Goal: Transaction & Acquisition: Purchase product/service

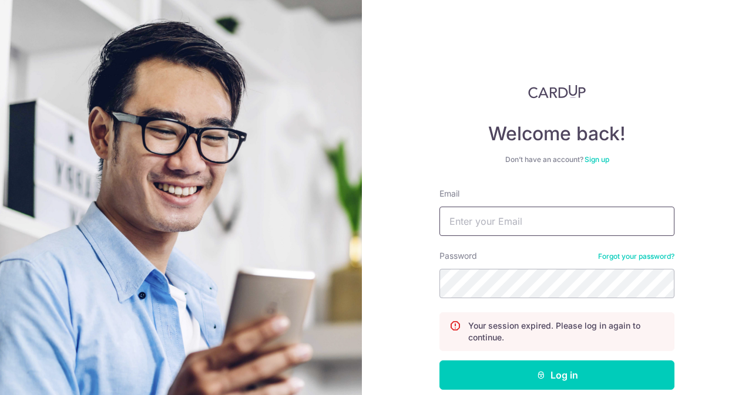
click at [501, 229] on input "Email" at bounding box center [556, 221] width 235 height 29
type input "[EMAIL_ADDRESS][DOMAIN_NAME]"
click at [439, 361] on button "Log in" at bounding box center [556, 375] width 235 height 29
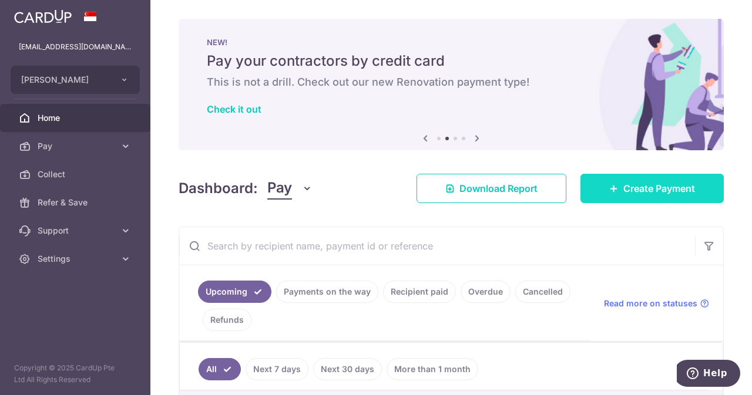
click at [631, 194] on span "Create Payment" at bounding box center [659, 188] width 72 height 14
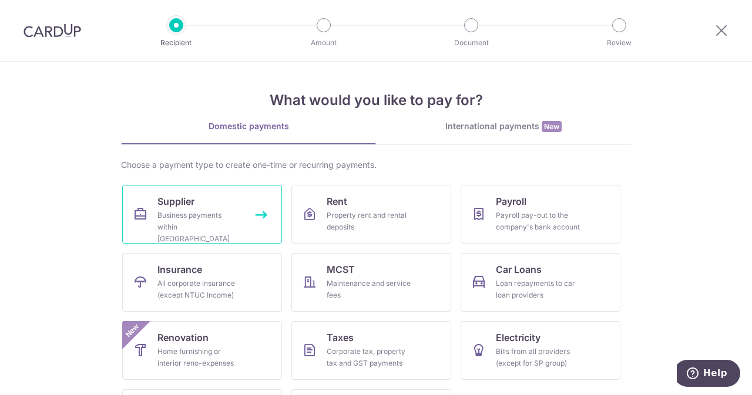
click at [190, 227] on div "Business payments within Singapore" at bounding box center [199, 227] width 85 height 35
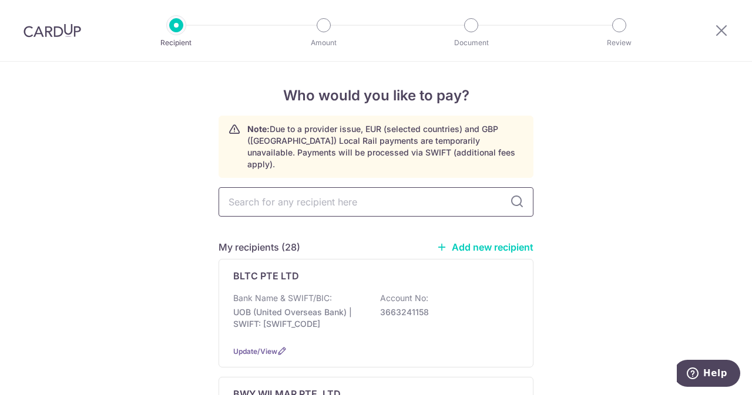
click at [318, 187] on input "text" at bounding box center [375, 201] width 315 height 29
type input "p"
type input "ph"
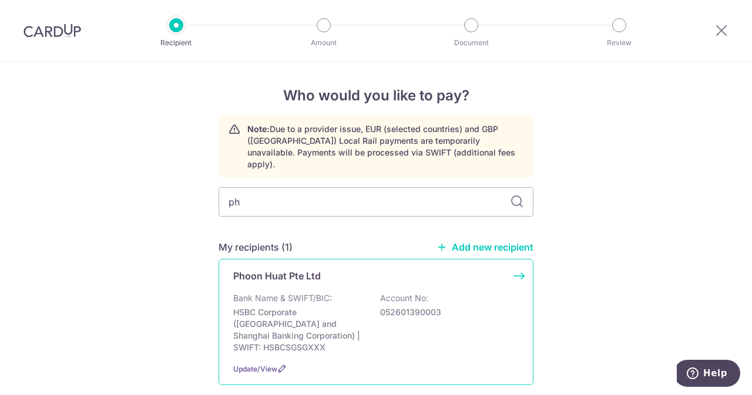
click at [335, 269] on div "Phoon Huat Pte Ltd" at bounding box center [368, 276] width 271 height 14
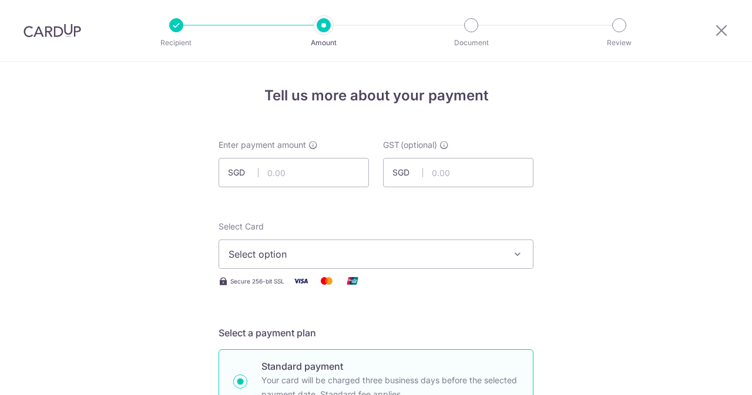
scroll to position [90, 0]
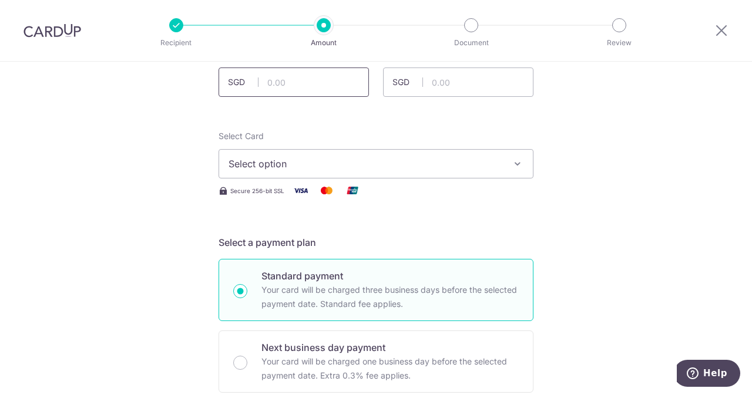
click at [330, 92] on input "text" at bounding box center [293, 82] width 150 height 29
type input "1,056.20"
click at [447, 85] on input "text" at bounding box center [458, 82] width 150 height 29
type input "95.06"
click at [359, 166] on span "Select option" at bounding box center [365, 164] width 274 height 14
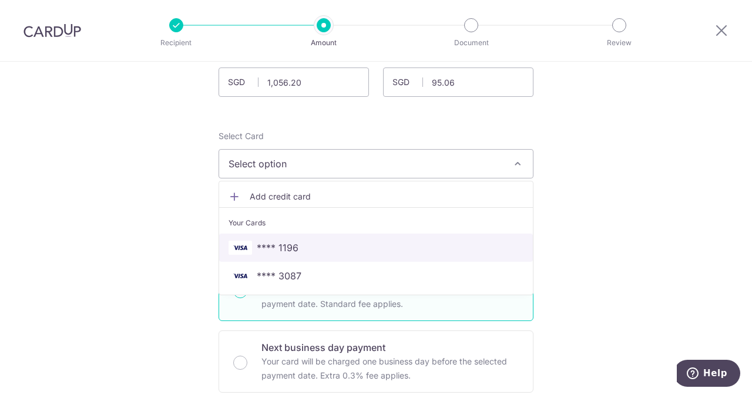
click at [278, 248] on span "**** 1196" at bounding box center [278, 248] width 42 height 14
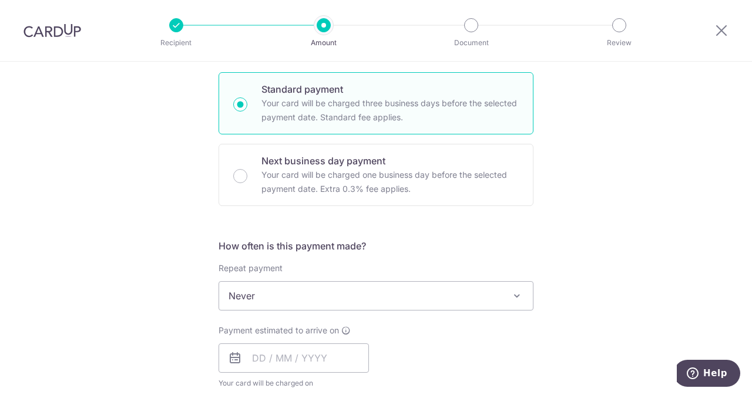
scroll to position [439, 0]
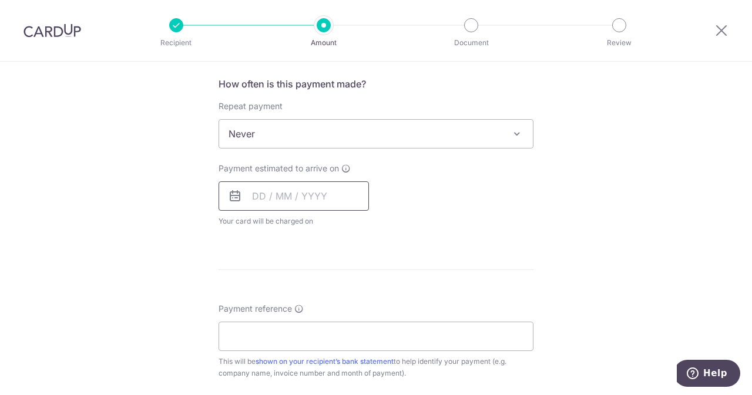
click at [283, 188] on input "text" at bounding box center [293, 195] width 150 height 29
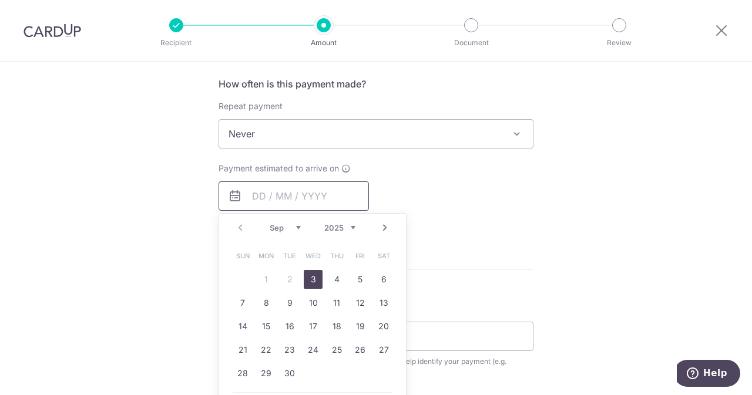
scroll to position [462, 0]
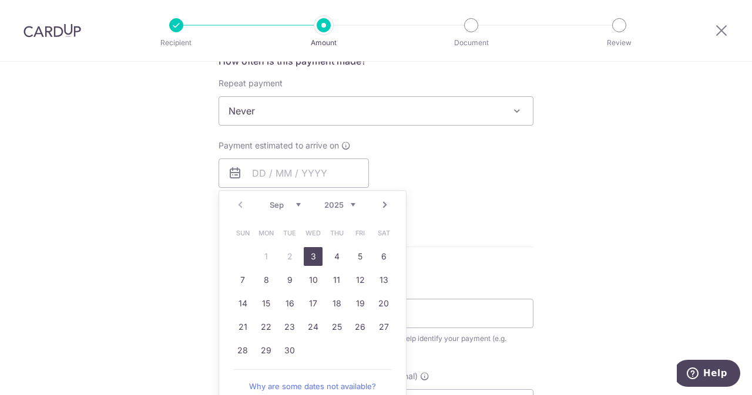
click at [312, 254] on link "3" at bounding box center [313, 256] width 19 height 19
type input "03/09/2025"
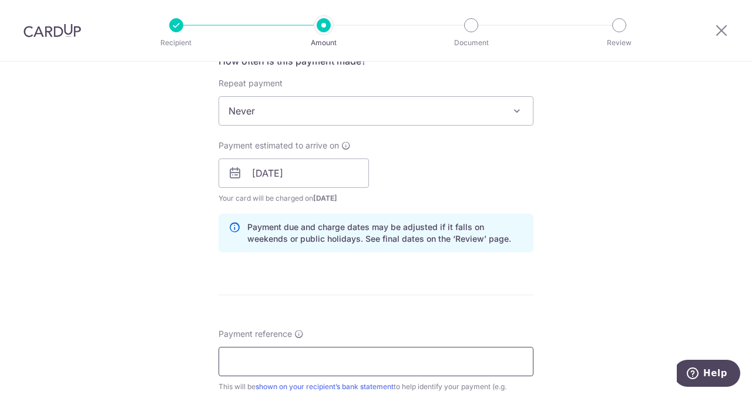
click at [366, 349] on input "Payment reference" at bounding box center [375, 361] width 315 height 29
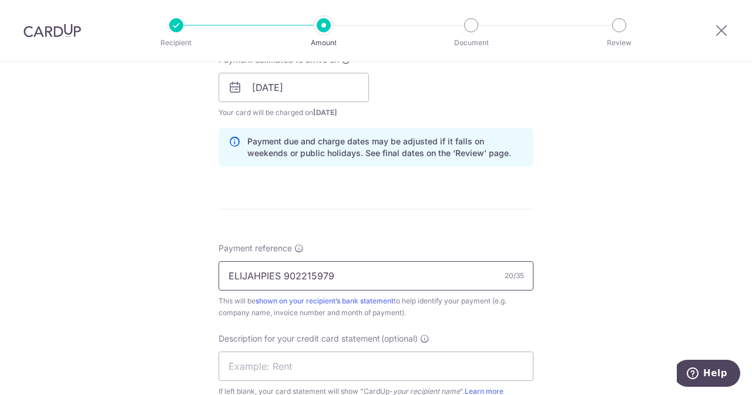
scroll to position [549, 0]
drag, startPoint x: 349, startPoint y: 269, endPoint x: 278, endPoint y: 271, distance: 71.1
click at [278, 271] on input "ELIJAHPIES 902215979" at bounding box center [375, 274] width 315 height 29
drag, startPoint x: 420, startPoint y: 268, endPoint x: 280, endPoint y: 269, distance: 140.3
click at [280, 269] on input "ELIJAHPIES 902215979" at bounding box center [375, 274] width 315 height 29
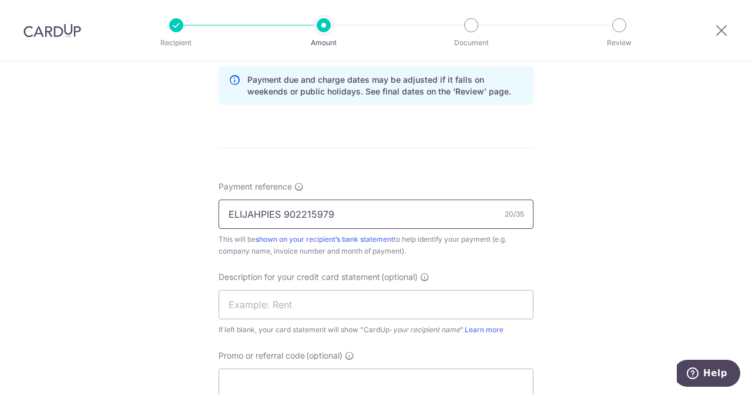
scroll to position [610, 0]
type input "ELIJAHPIES 902215979"
click at [380, 304] on input "text" at bounding box center [375, 303] width 315 height 29
paste input "902215979"
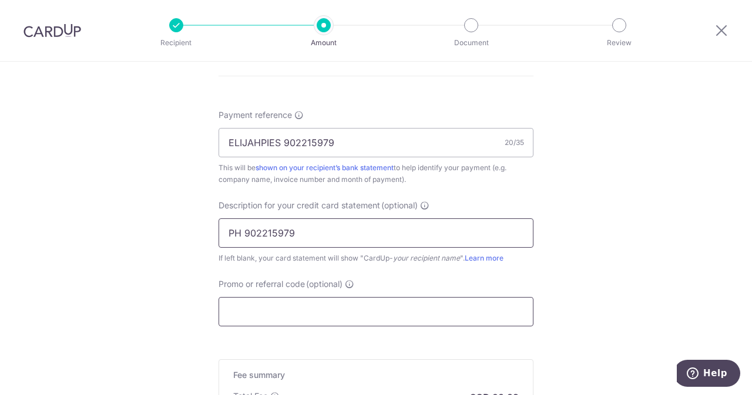
type input "PH 902215979"
click at [341, 301] on input "Promo or referral code (optional)" at bounding box center [375, 311] width 315 height 29
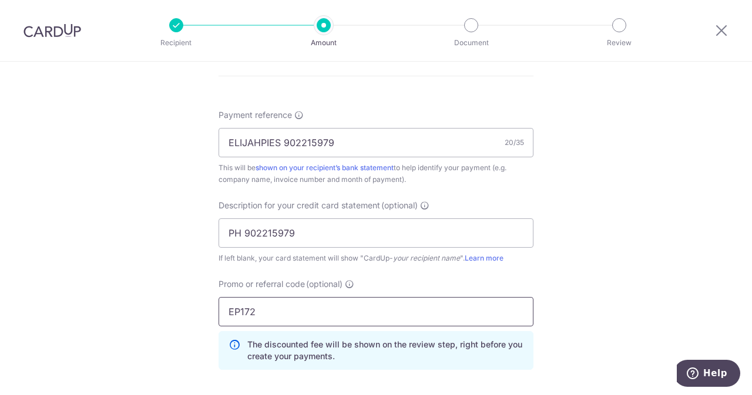
scroll to position [905, 0]
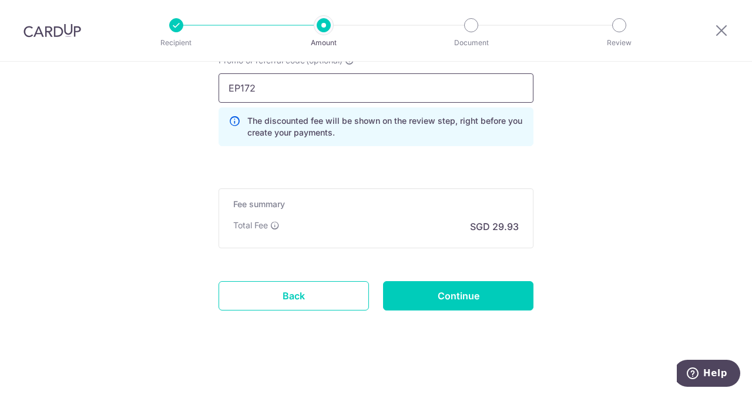
type input "EP172"
click at [428, 304] on input "Continue" at bounding box center [458, 295] width 150 height 29
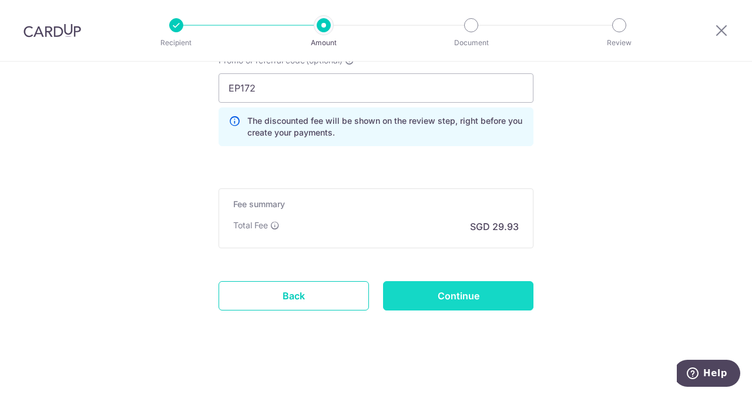
type input "Create Schedule"
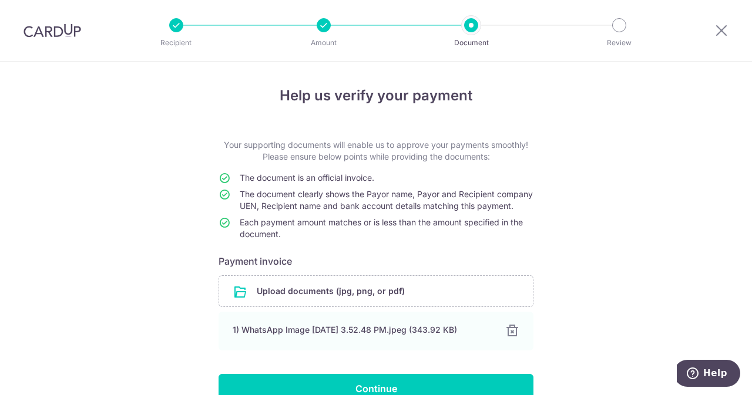
scroll to position [74, 0]
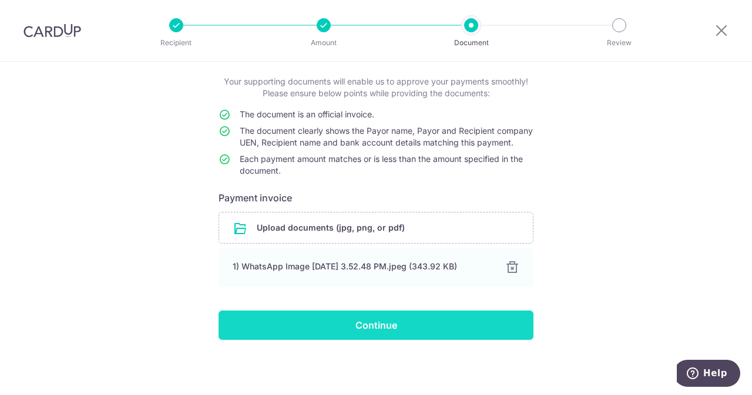
click at [376, 335] on input "Continue" at bounding box center [375, 325] width 315 height 29
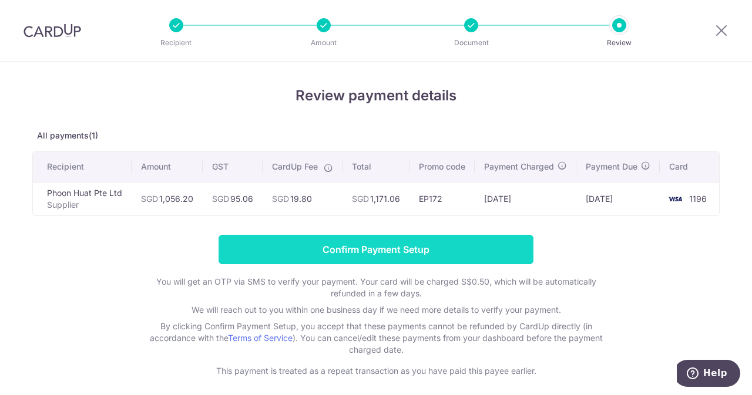
click at [457, 251] on input "Confirm Payment Setup" at bounding box center [375, 249] width 315 height 29
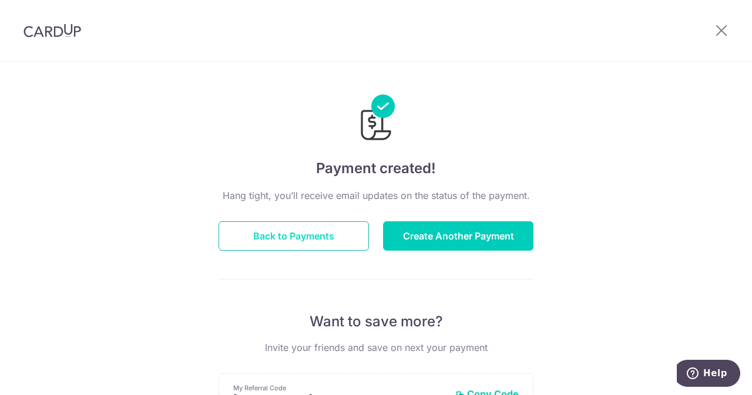
click at [328, 243] on button "Back to Payments" at bounding box center [293, 235] width 150 height 29
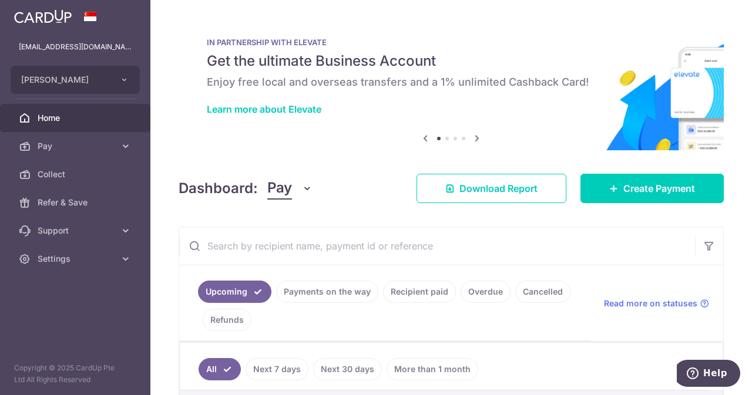
click at [66, 109] on link "Home" at bounding box center [75, 118] width 150 height 28
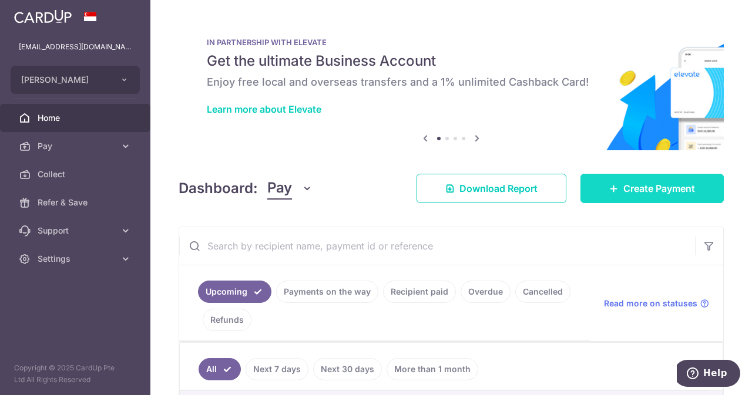
click at [642, 180] on link "Create Payment" at bounding box center [651, 188] width 143 height 29
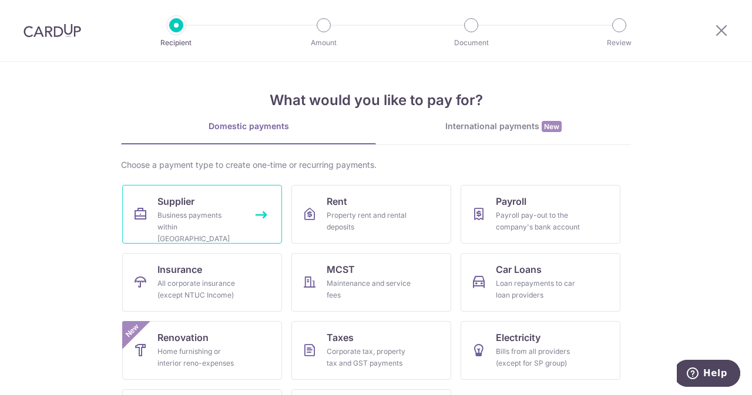
click at [204, 215] on div "Business payments within Singapore" at bounding box center [199, 227] width 85 height 35
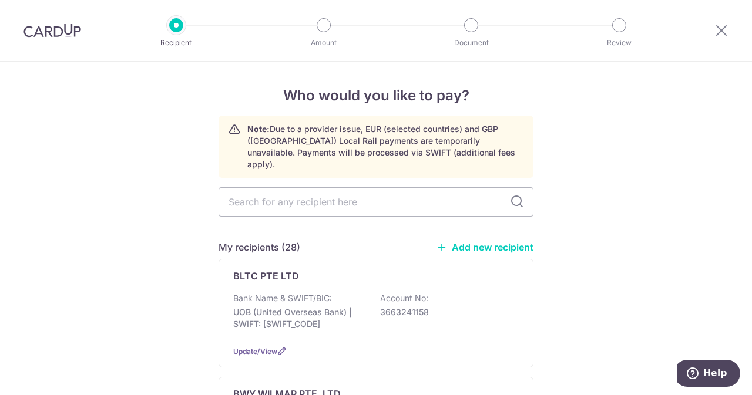
click at [483, 241] on link "Add new recipient" at bounding box center [484, 247] width 97 height 12
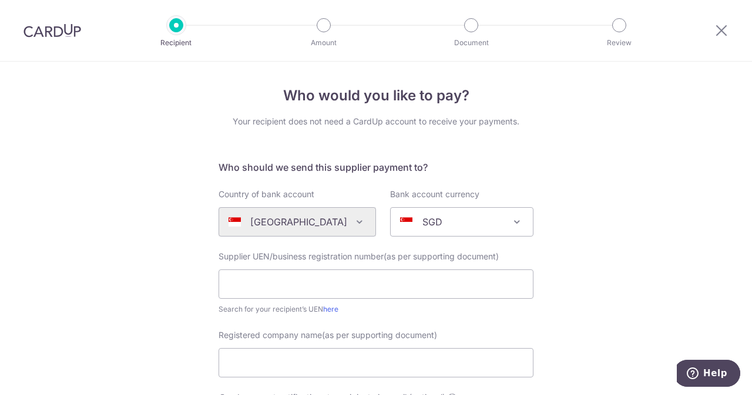
click at [329, 299] on div "Supplier UEN/business registration number(as per supporting document) Search fo…" at bounding box center [375, 283] width 315 height 65
click at [305, 286] on input "text" at bounding box center [375, 284] width 315 height 29
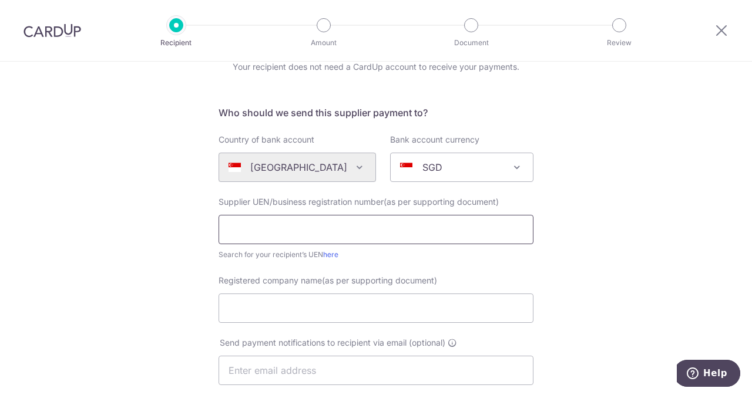
paste input "[PERSON_NAME] Master Pte Ltd"
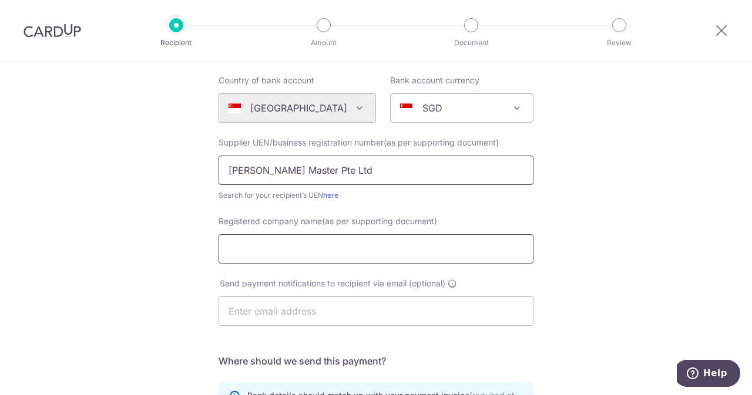
type input "[PERSON_NAME] Master Pte Ltd"
click at [342, 249] on input "Registered company name(as per supporting document)" at bounding box center [375, 248] width 315 height 29
paste input "KW Watt Master Pte Ltd"
click at [337, 249] on input "KW Watt Master Pte Ltd" at bounding box center [375, 248] width 315 height 29
type input "KW Watt Master Pte Ltd"
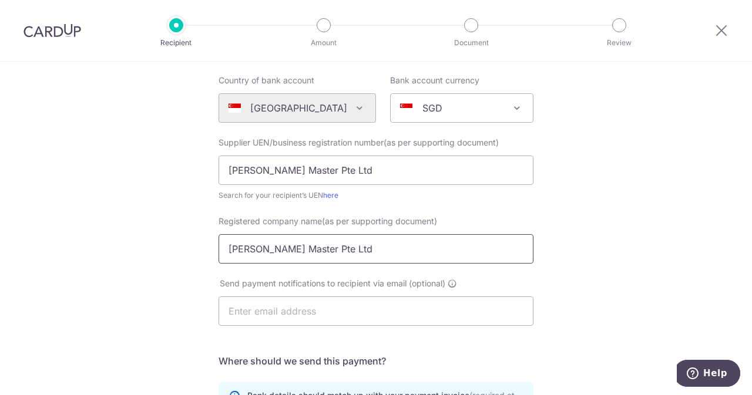
scroll to position [146, 0]
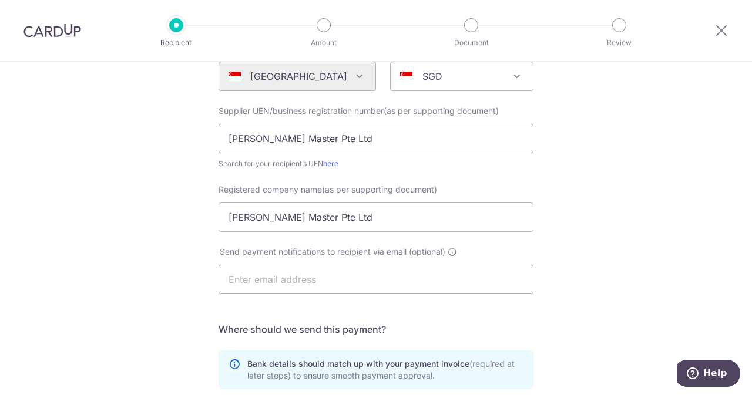
click at [323, 295] on div "Send payment notifications to recipient via email (optional)" at bounding box center [375, 277] width 329 height 62
drag, startPoint x: 366, startPoint y: 149, endPoint x: 166, endPoint y: 141, distance: 199.8
click at [166, 141] on div "Who would you like to pay? Your recipient does not need a CardUp account to rec…" at bounding box center [376, 272] width 752 height 712
paste input "202506773H"
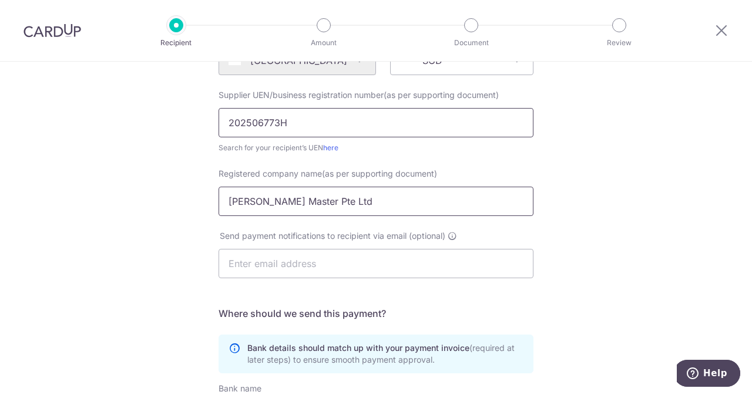
scroll to position [162, 0]
type input "202506773H"
click at [338, 261] on input "text" at bounding box center [375, 262] width 315 height 29
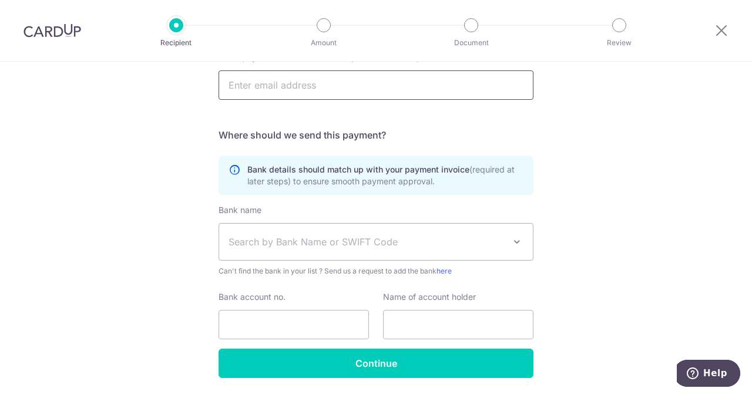
scroll to position [341, 0]
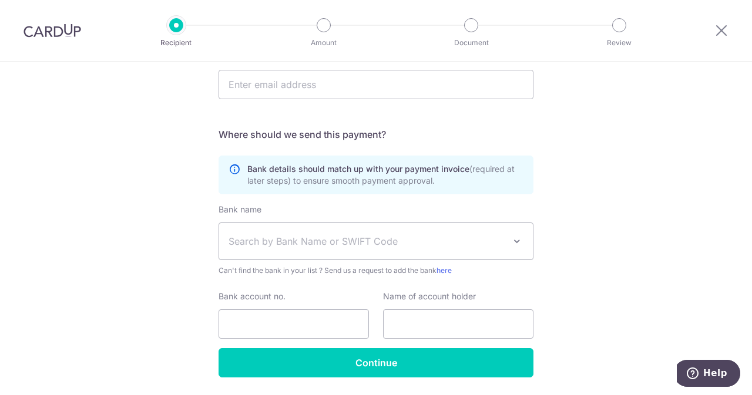
click at [331, 240] on span "Search by Bank Name or SWIFT Code" at bounding box center [366, 241] width 276 height 14
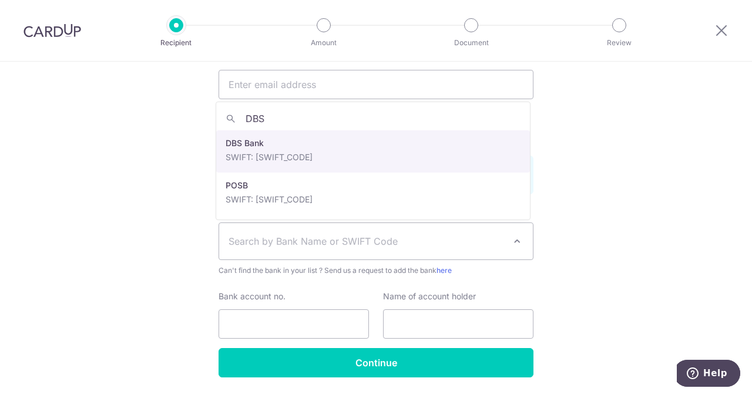
type input "DBS"
select select "6"
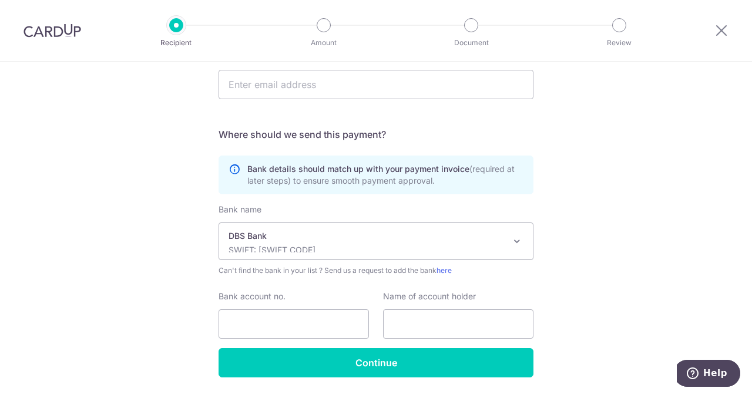
scroll to position [377, 0]
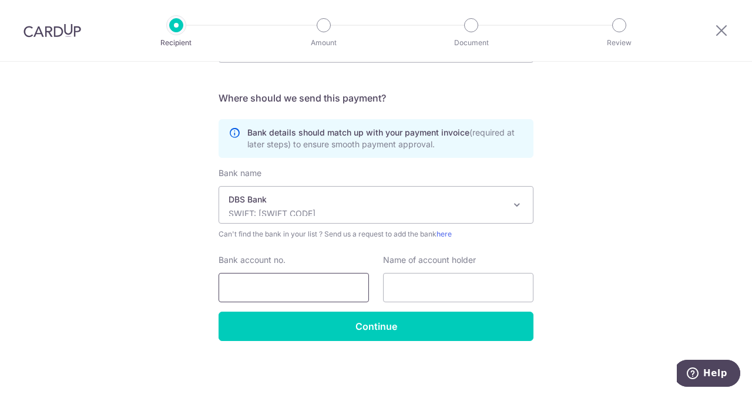
click at [304, 294] on input "Bank account no." at bounding box center [293, 287] width 150 height 29
paste input "0721298767"
type input "0721298767"
click at [426, 285] on input "text" at bounding box center [458, 287] width 150 height 29
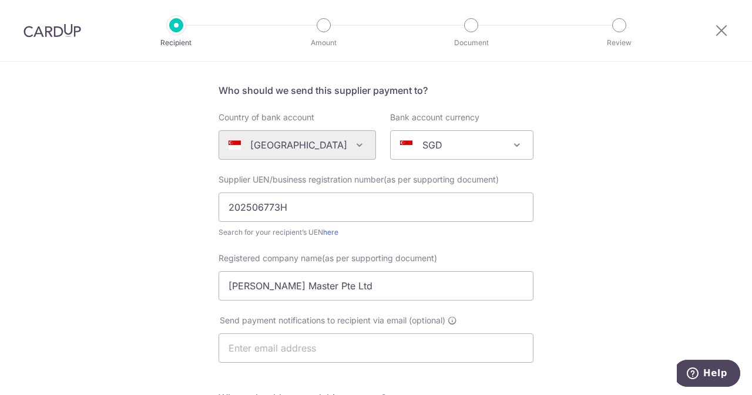
scroll to position [79, 0]
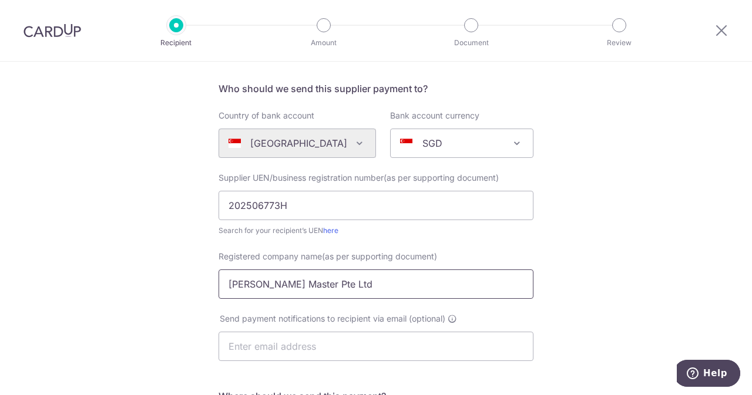
drag, startPoint x: 361, startPoint y: 277, endPoint x: 81, endPoint y: 265, distance: 280.3
click at [81, 265] on div "Who would you like to pay? Your recipient does not need a CardUp account to rec…" at bounding box center [376, 339] width 752 height 712
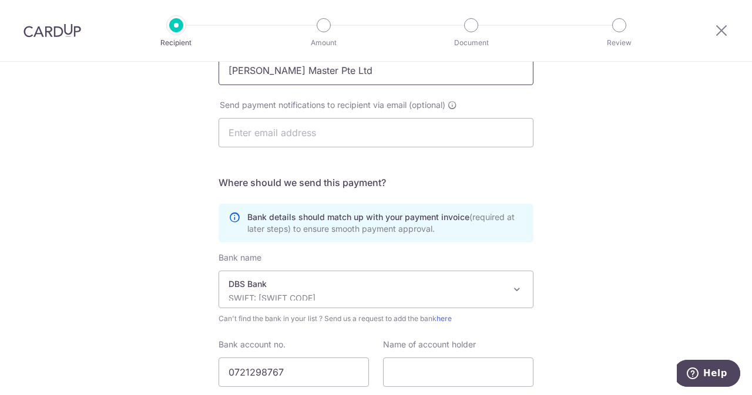
scroll to position [377, 0]
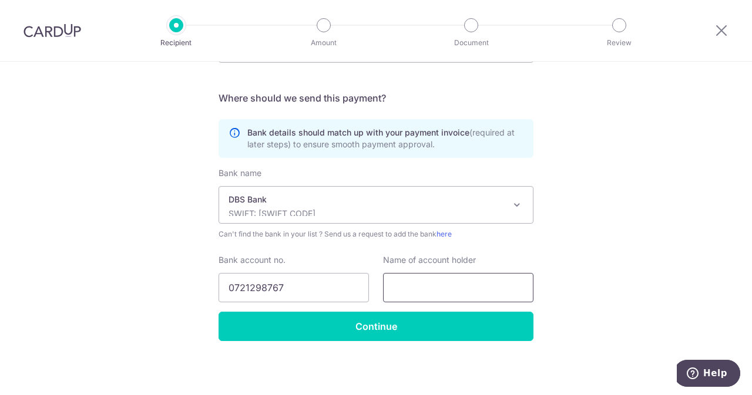
click at [454, 286] on input "text" at bounding box center [458, 287] width 150 height 29
paste input "KW Watt Master Pte Ltd"
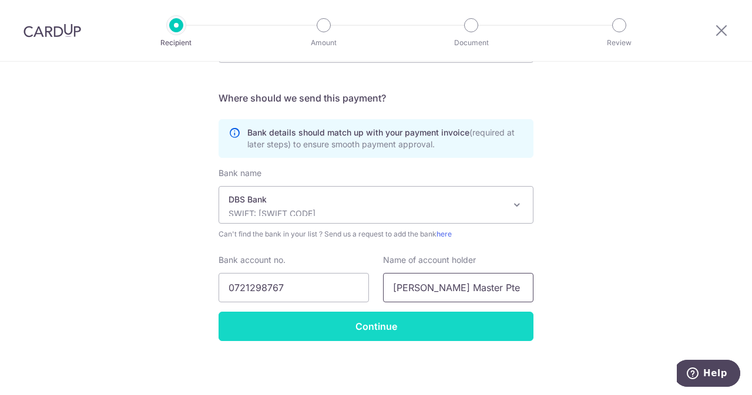
type input "KW Watt Master Pte Ltd"
click at [427, 324] on input "Continue" at bounding box center [375, 326] width 315 height 29
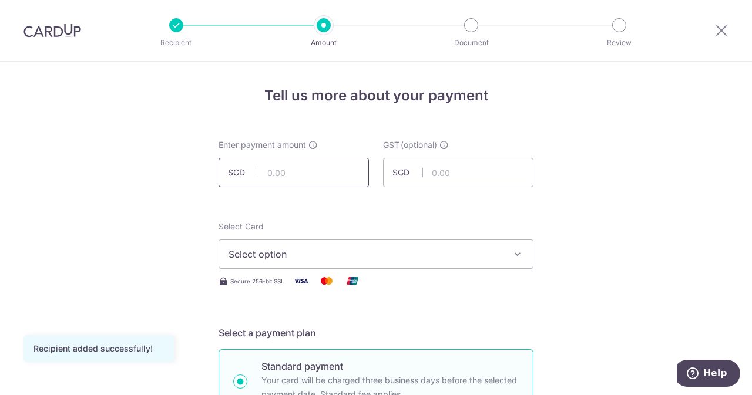
click at [339, 169] on input "text" at bounding box center [293, 172] width 150 height 29
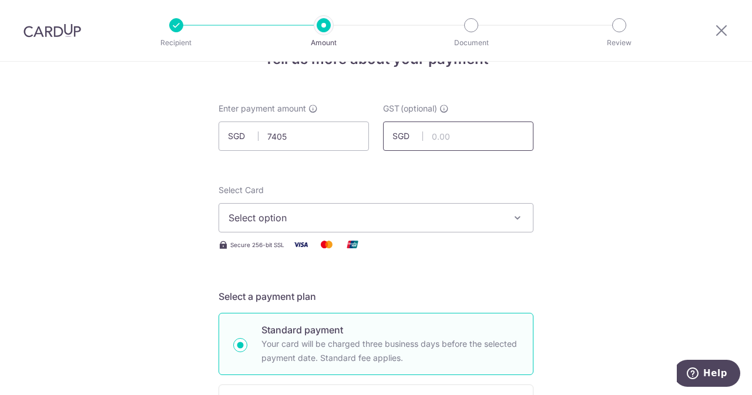
type input "7,405.00"
click at [450, 143] on input "text" at bounding box center [458, 136] width 150 height 29
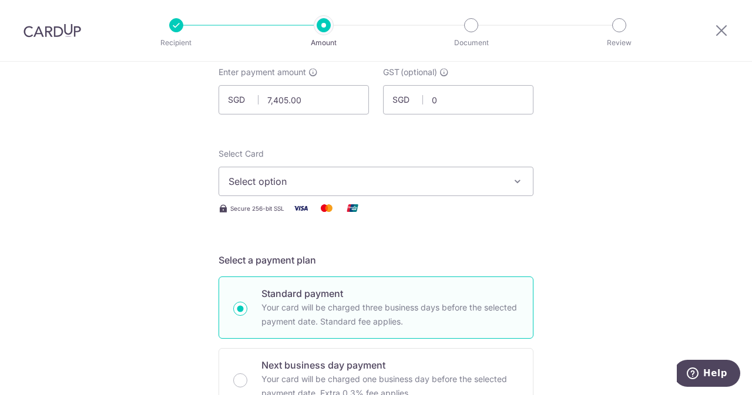
type input "0.00"
click at [376, 201] on div "Secure 256-bit SSL" at bounding box center [375, 208] width 315 height 15
click at [353, 191] on button "Select option" at bounding box center [375, 181] width 315 height 29
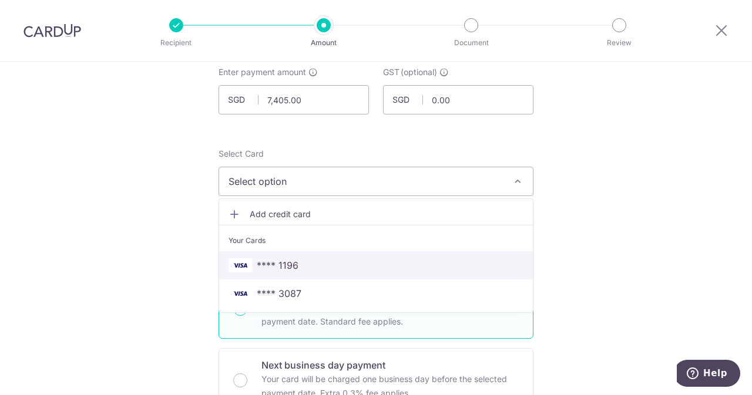
click at [283, 265] on span "**** 1196" at bounding box center [278, 265] width 42 height 14
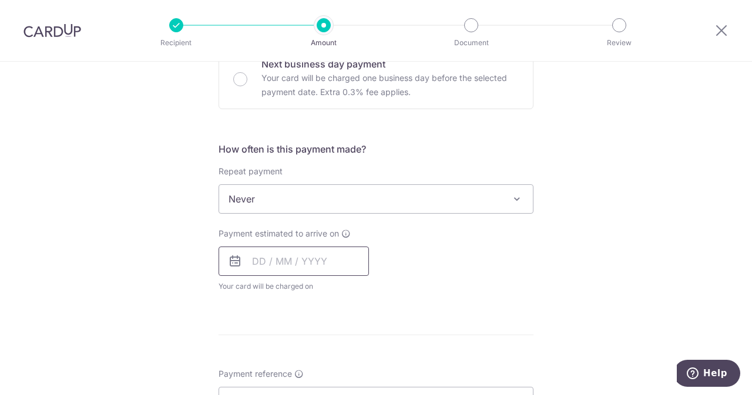
click at [256, 259] on input "text" at bounding box center [293, 261] width 150 height 29
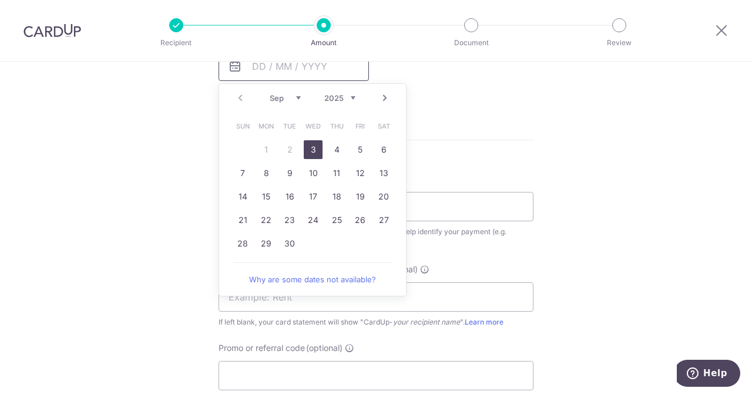
scroll to position [571, 0]
click at [314, 143] on link "3" at bounding box center [313, 147] width 19 height 19
type input "03/09/2025"
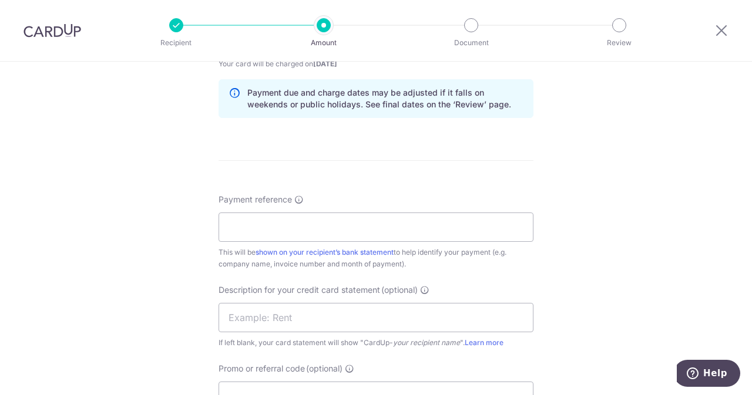
scroll to position [597, 0]
click at [331, 238] on input "Payment reference" at bounding box center [375, 226] width 315 height 29
type input "W"
click at [322, 230] on input "Payment reference" at bounding box center [375, 226] width 315 height 29
paste input "Q25-1188"
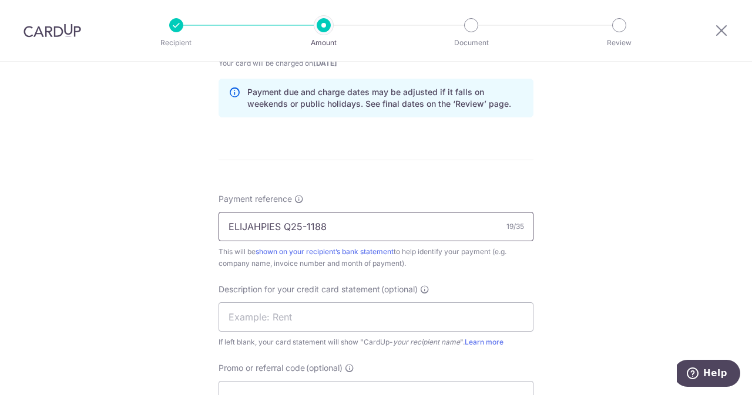
scroll to position [638, 0]
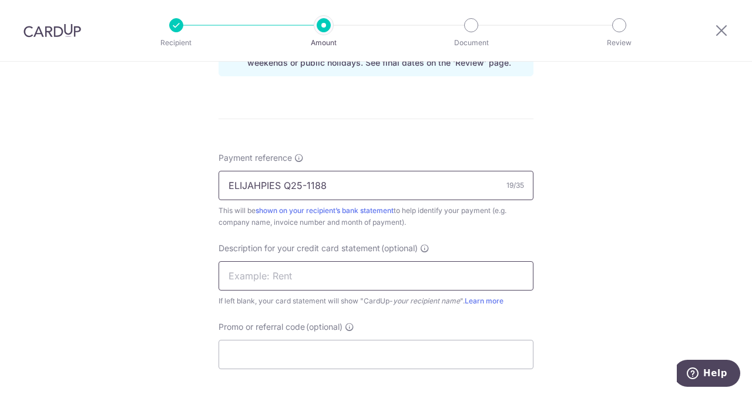
type input "ELIJAHPIES Q25-1188"
click at [281, 277] on input "text" at bounding box center [375, 275] width 315 height 29
type input "E"
type input "W"
type input "A"
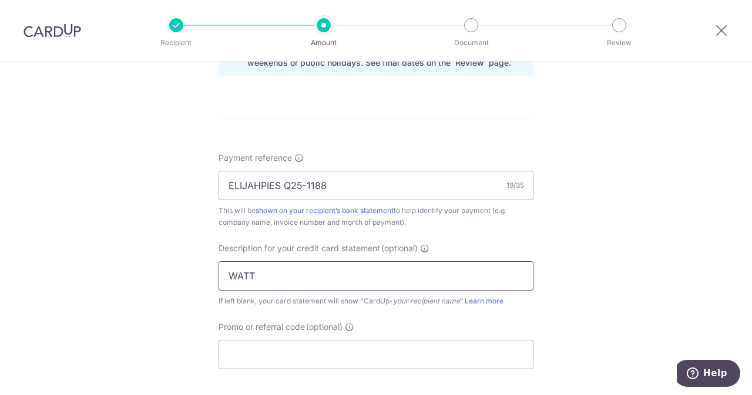
paste input "Q25-1188"
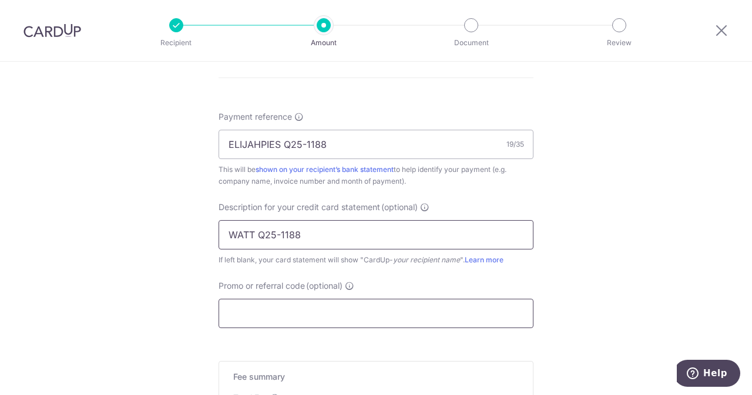
type input "WATT Q25-1188"
click at [256, 308] on input "Promo or referral code (optional)" at bounding box center [375, 313] width 315 height 29
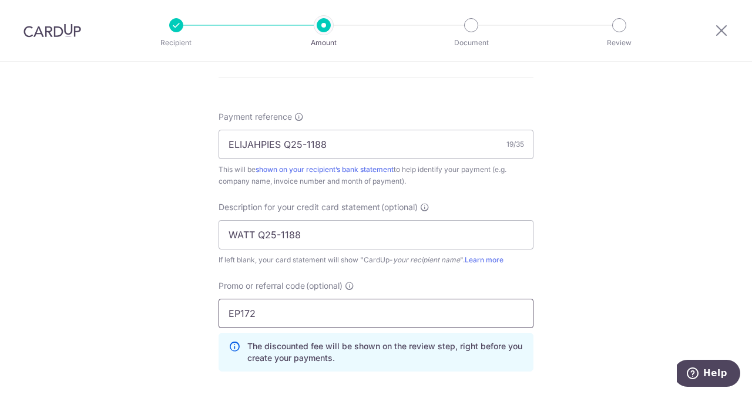
scroll to position [905, 0]
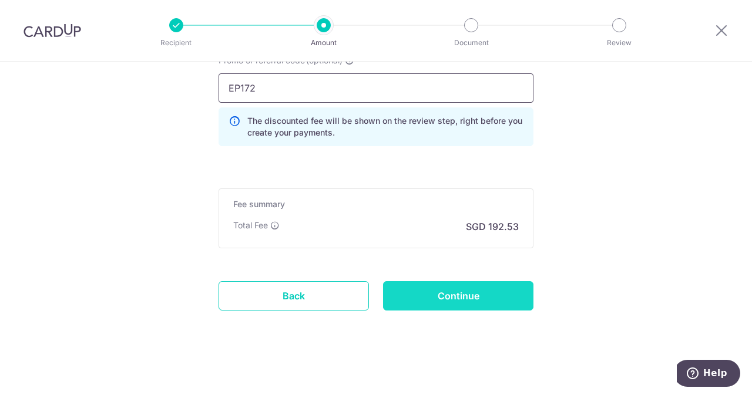
type input "EP172"
click at [499, 294] on input "Continue" at bounding box center [458, 295] width 150 height 29
type input "Create Schedule"
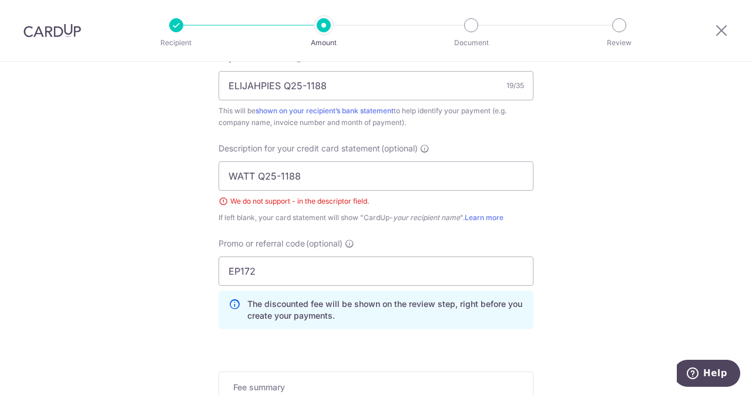
scroll to position [738, 0]
click at [277, 174] on input "WATT Q25-1188" at bounding box center [375, 176] width 315 height 29
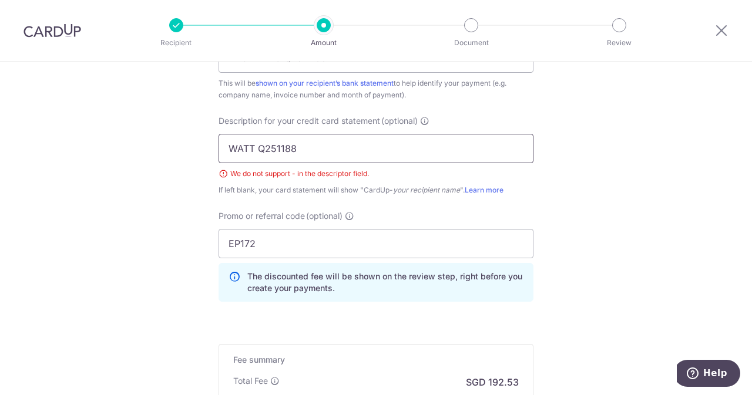
scroll to position [921, 0]
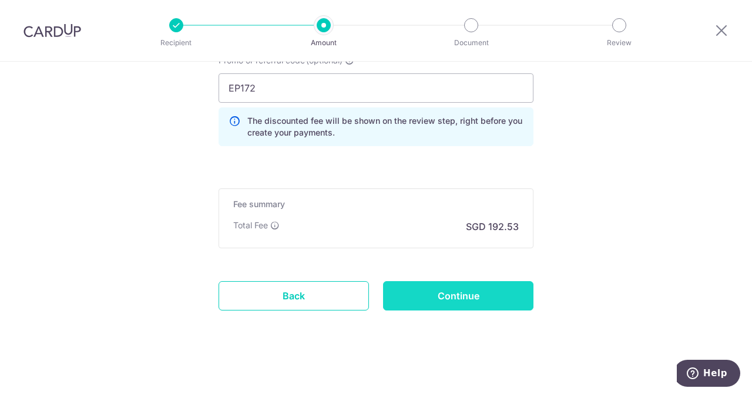
type input "WATT Q251188"
click at [482, 297] on input "Continue" at bounding box center [458, 295] width 150 height 29
type input "Create Schedule"
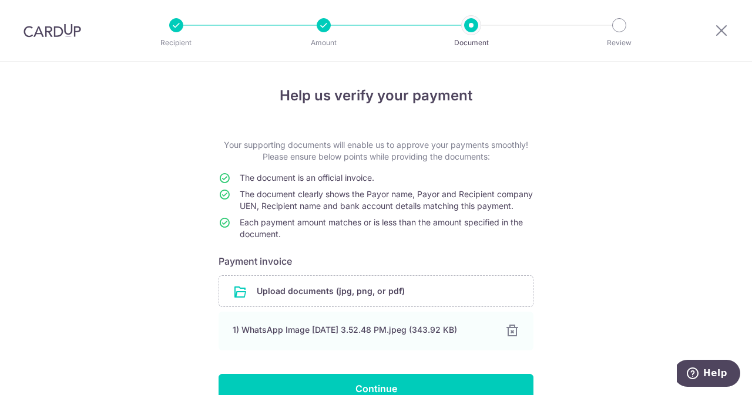
scroll to position [74, 0]
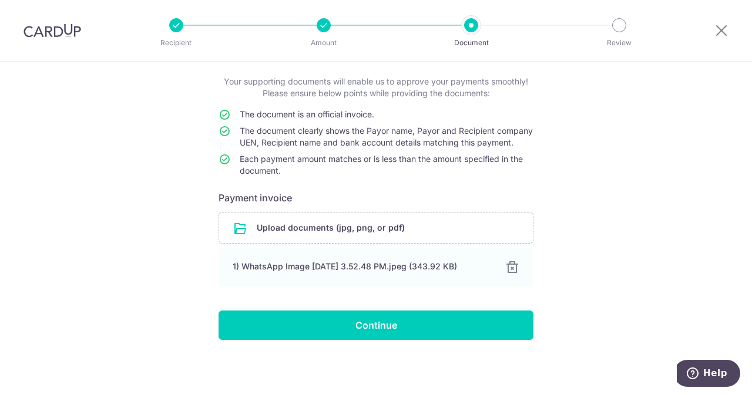
click at [357, 299] on form "Your supporting documents will enable us to approve your payments smoothly! Ple…" at bounding box center [375, 208] width 315 height 264
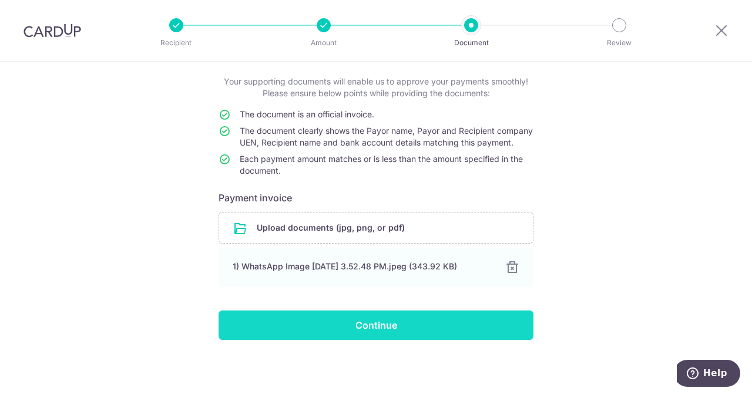
click at [350, 317] on input "Continue" at bounding box center [375, 325] width 315 height 29
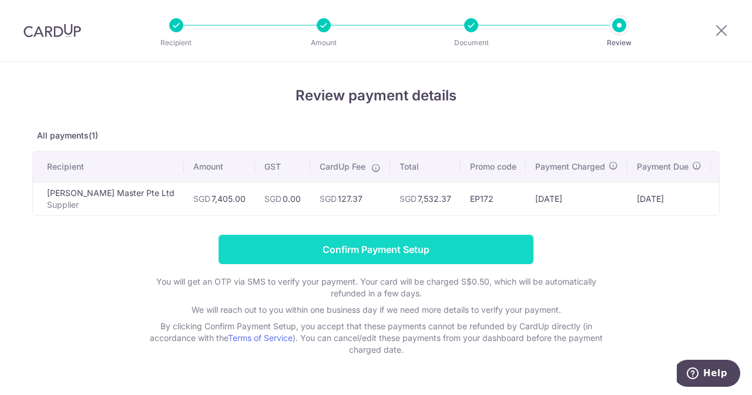
click at [442, 255] on input "Confirm Payment Setup" at bounding box center [375, 249] width 315 height 29
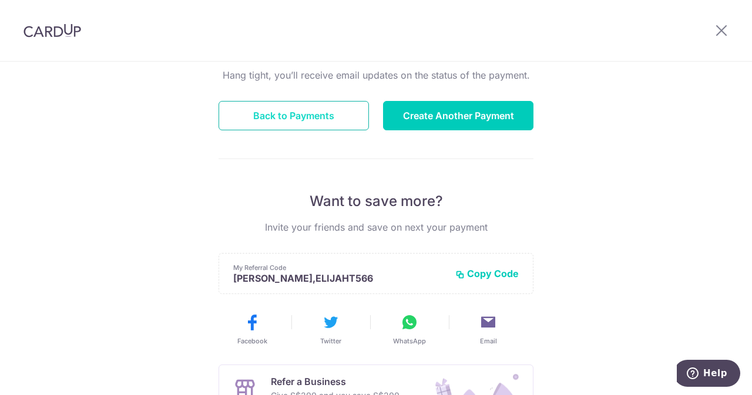
scroll to position [118, 0]
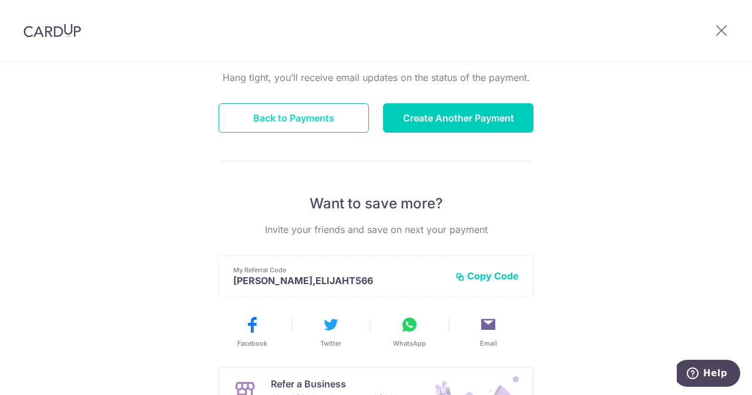
click at [321, 131] on button "Back to Payments" at bounding box center [293, 117] width 150 height 29
